Goal: Task Accomplishment & Management: Manage account settings

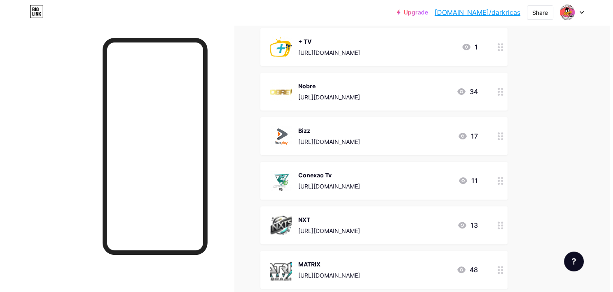
scroll to position [191, 0]
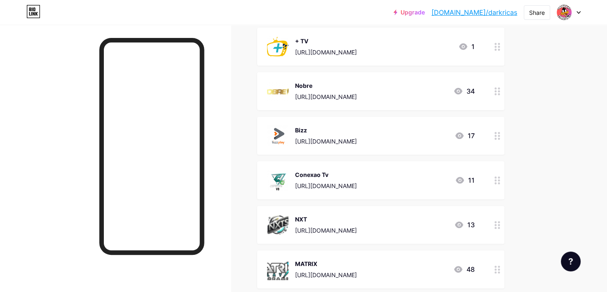
click at [498, 179] on icon at bounding box center [498, 180] width 6 height 8
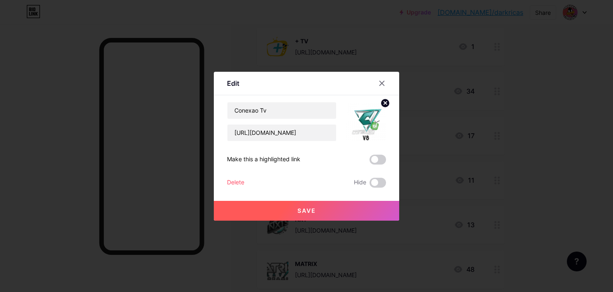
click at [234, 182] on div "Delete" at bounding box center [235, 183] width 17 height 10
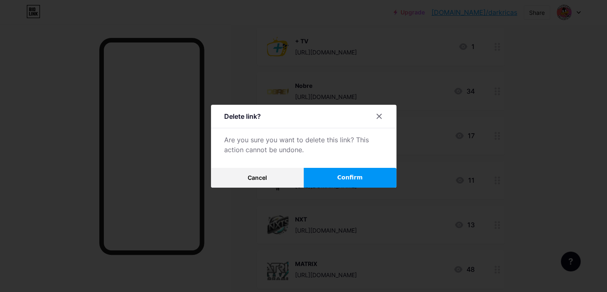
click at [350, 176] on span "Confirm" at bounding box center [350, 177] width 26 height 9
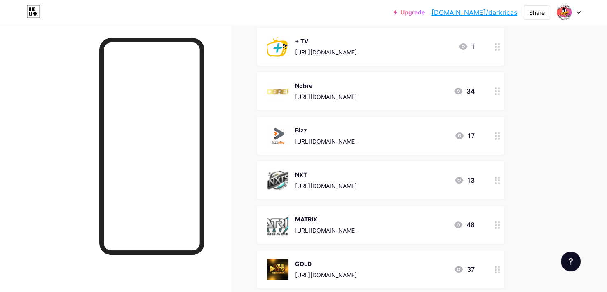
click at [497, 134] on icon at bounding box center [498, 136] width 6 height 8
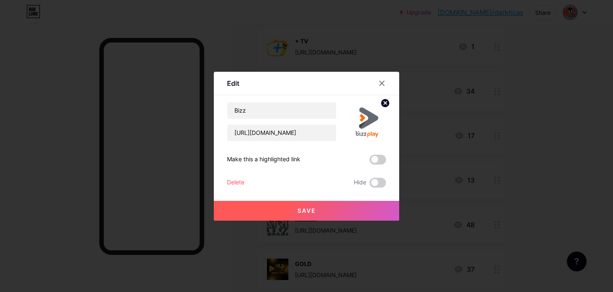
click at [557, 162] on div at bounding box center [306, 146] width 613 height 292
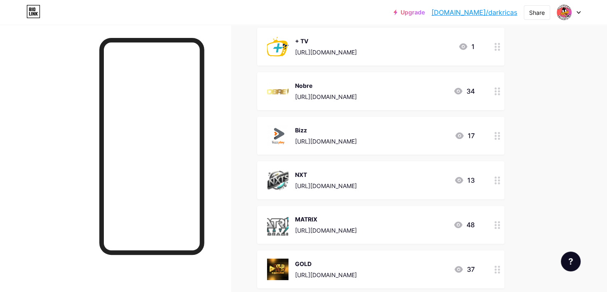
click at [501, 135] on div at bounding box center [497, 136] width 14 height 38
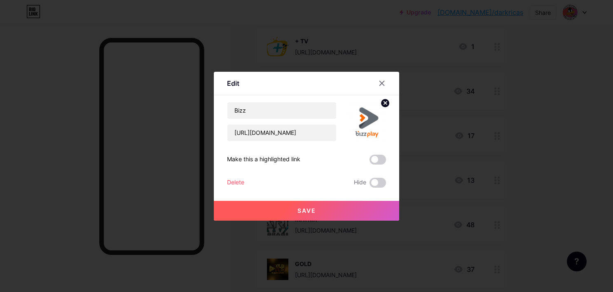
click at [374, 121] on img at bounding box center [367, 122] width 40 height 40
click at [364, 121] on img at bounding box center [367, 122] width 40 height 40
click at [307, 113] on input "Bizz" at bounding box center [282, 110] width 109 height 16
click at [231, 85] on div "Edit" at bounding box center [233, 83] width 12 height 10
click at [371, 112] on img at bounding box center [367, 122] width 40 height 40
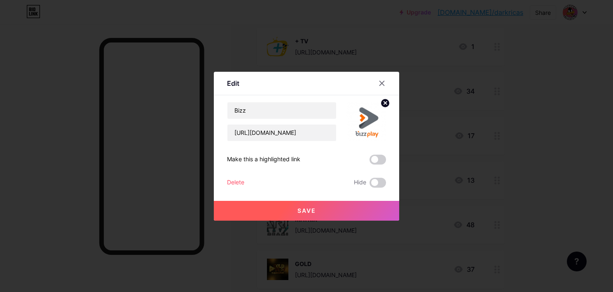
click at [386, 102] on icon at bounding box center [385, 102] width 3 height 3
click at [368, 118] on rect at bounding box center [364, 115] width 13 height 13
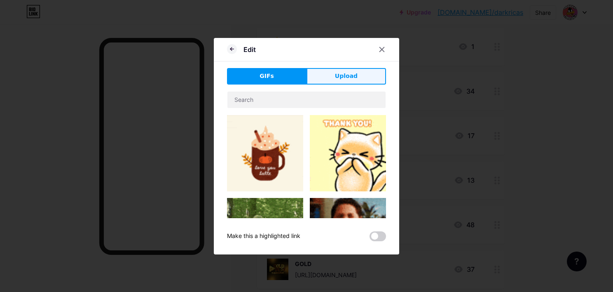
click at [347, 82] on button "Upload" at bounding box center [347, 76] width 80 height 16
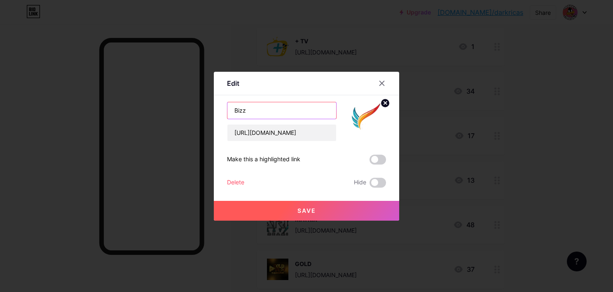
click at [289, 107] on input "Bizz" at bounding box center [282, 110] width 109 height 16
type input "B"
type input "Company"
drag, startPoint x: 233, startPoint y: 134, endPoint x: 379, endPoint y: 138, distance: 146.4
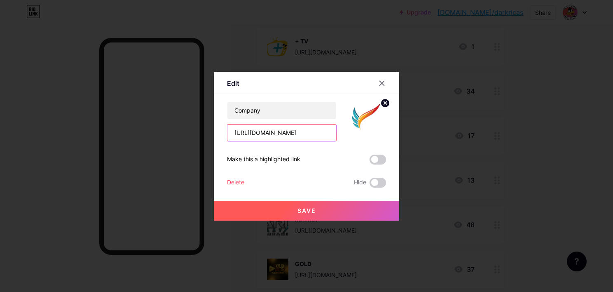
click at [379, 138] on div "Company [URL][DOMAIN_NAME]" at bounding box center [306, 122] width 159 height 40
paste input "[DOMAIN_NAME]/#/dashboard?showNotice=1"
type input "[URL][DOMAIN_NAME]"
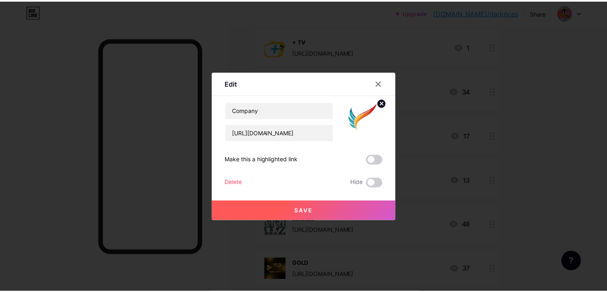
scroll to position [0, 0]
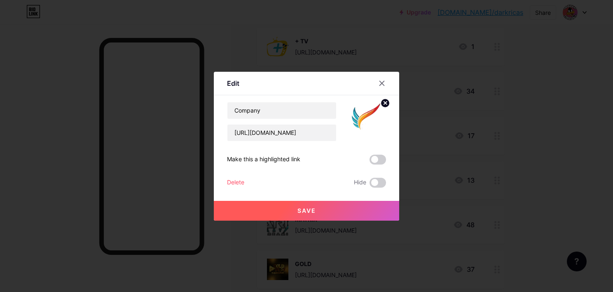
click at [312, 207] on span "Save" at bounding box center [307, 210] width 19 height 7
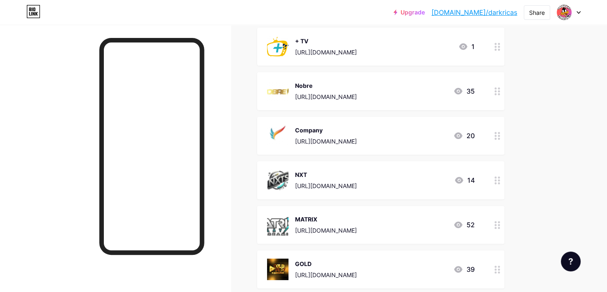
click at [577, 12] on icon at bounding box center [579, 12] width 4 height 3
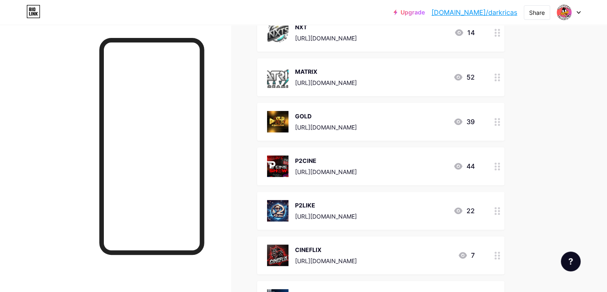
scroll to position [340, 0]
